Goal: Transaction & Acquisition: Download file/media

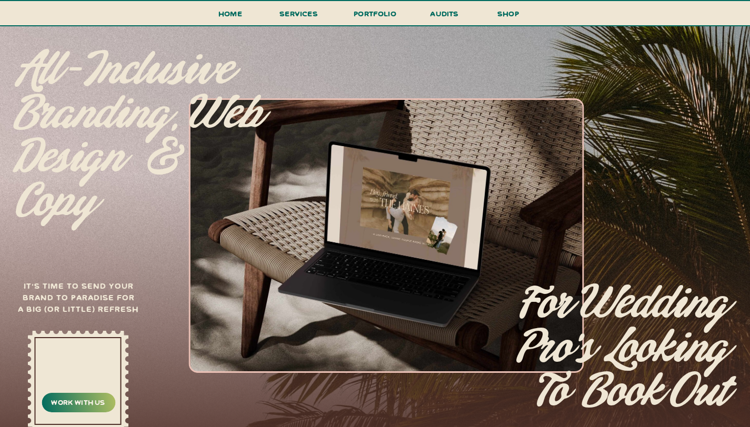
scroll to position [85, 0]
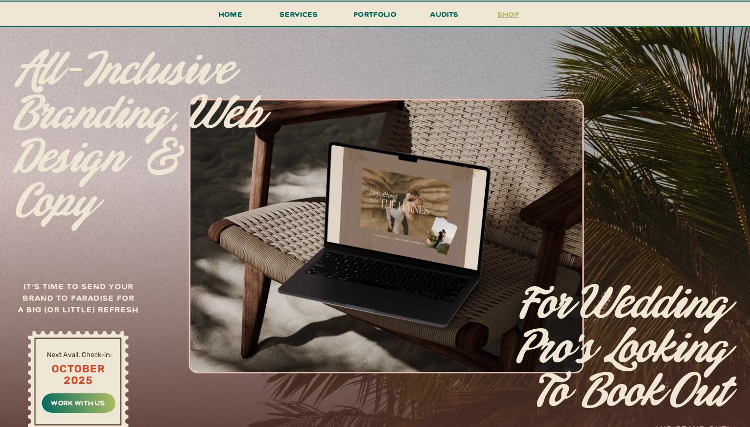
click at [504, 15] on h3 "shop" at bounding box center [508, 16] width 51 height 18
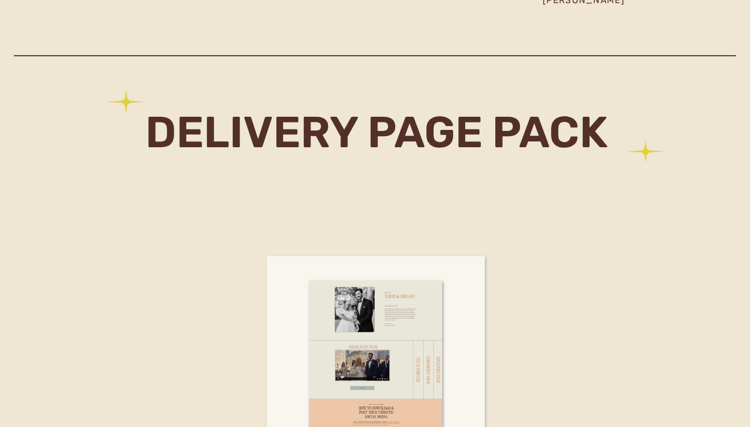
scroll to position [6061, 0]
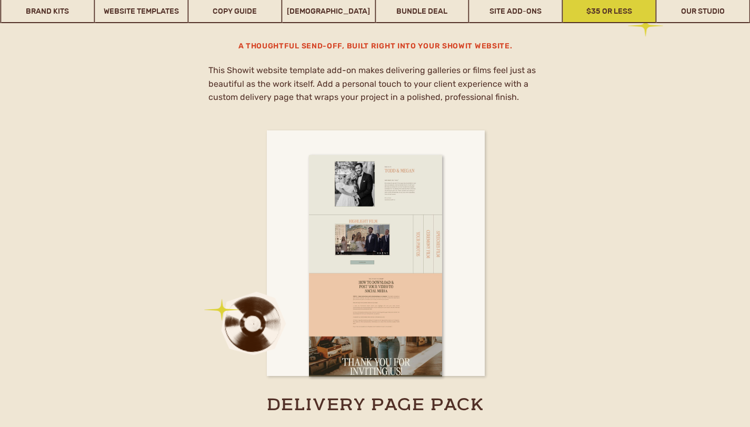
click at [619, 12] on link "$35 or Less" at bounding box center [609, 11] width 93 height 24
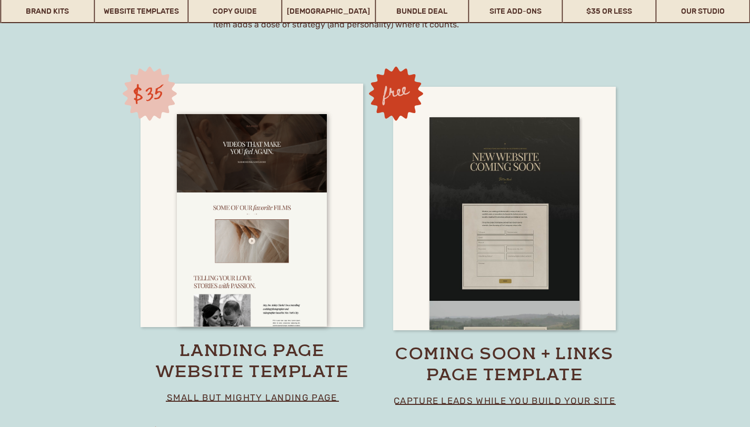
scroll to position [7380, 0]
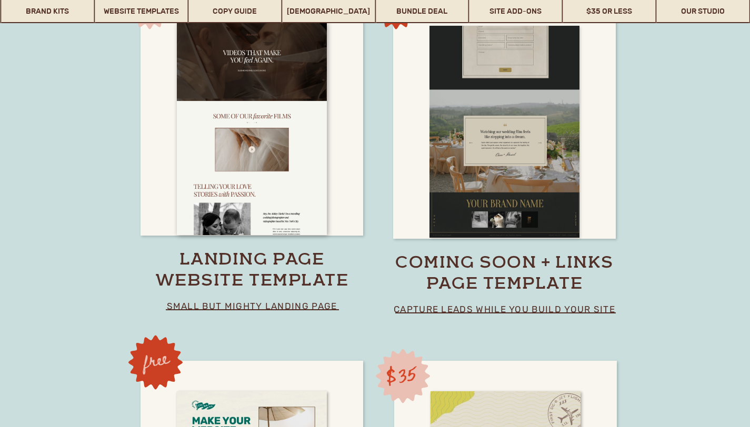
click at [555, 227] on div at bounding box center [504, 132] width 150 height 213
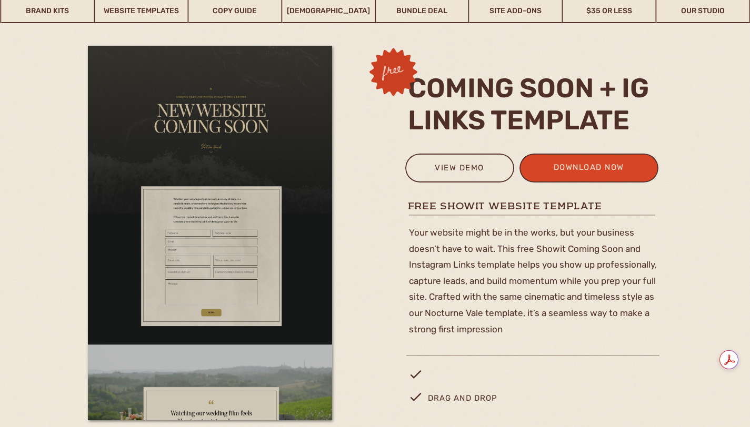
scroll to position [159, 0]
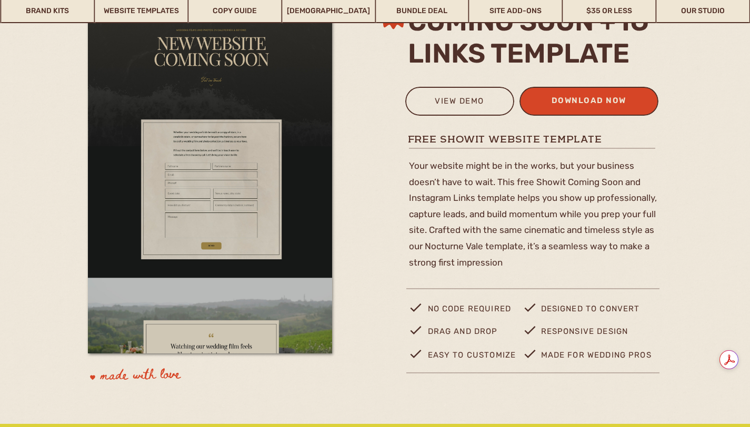
click at [628, 98] on div "download now" at bounding box center [588, 102] width 103 height 17
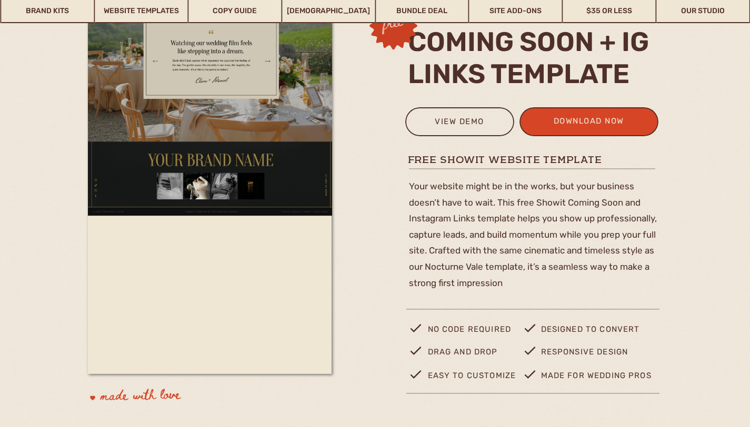
scroll to position [101, 0]
